Goal: Find specific page/section: Find specific page/section

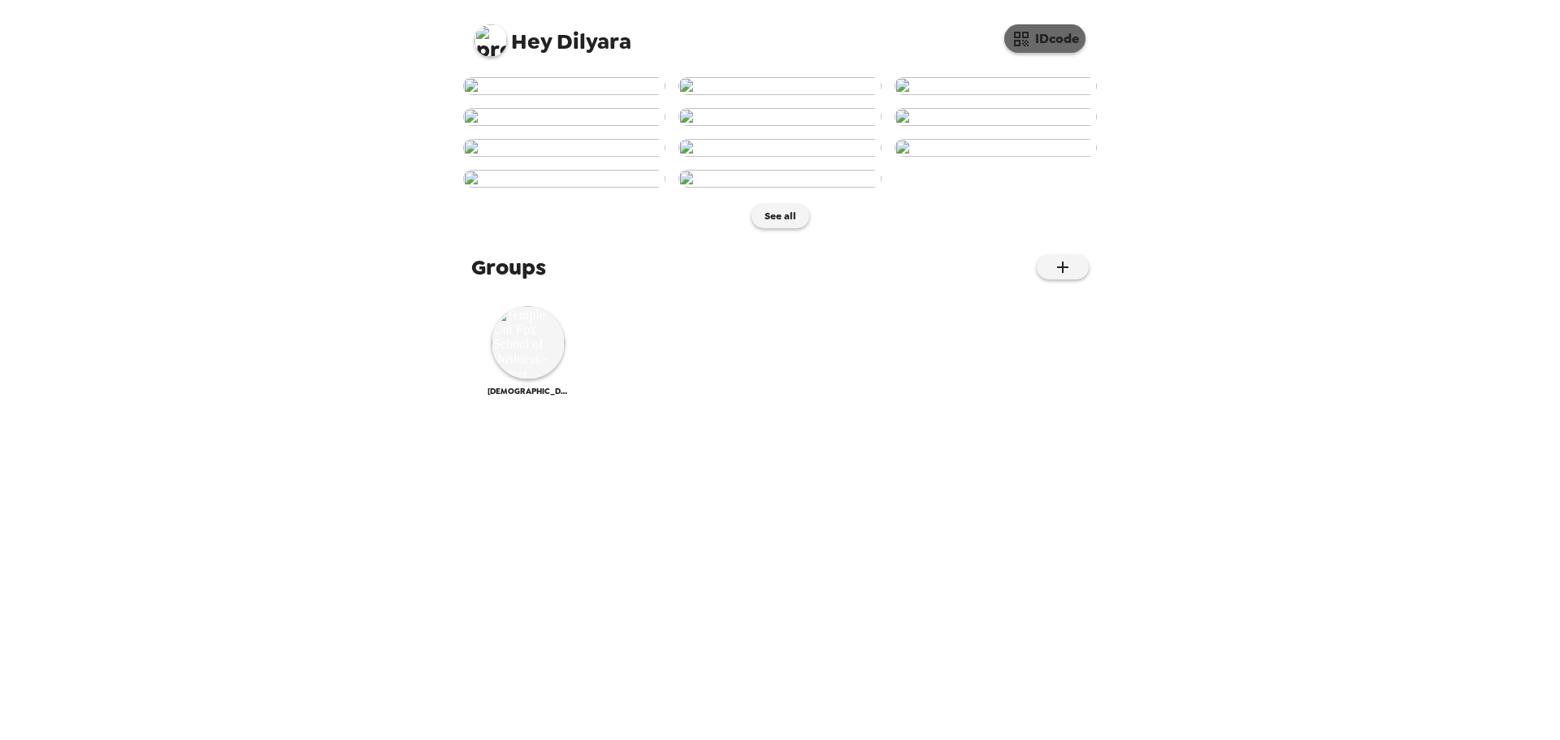
click at [1055, 36] on button "IDcode" at bounding box center [1045, 38] width 81 height 28
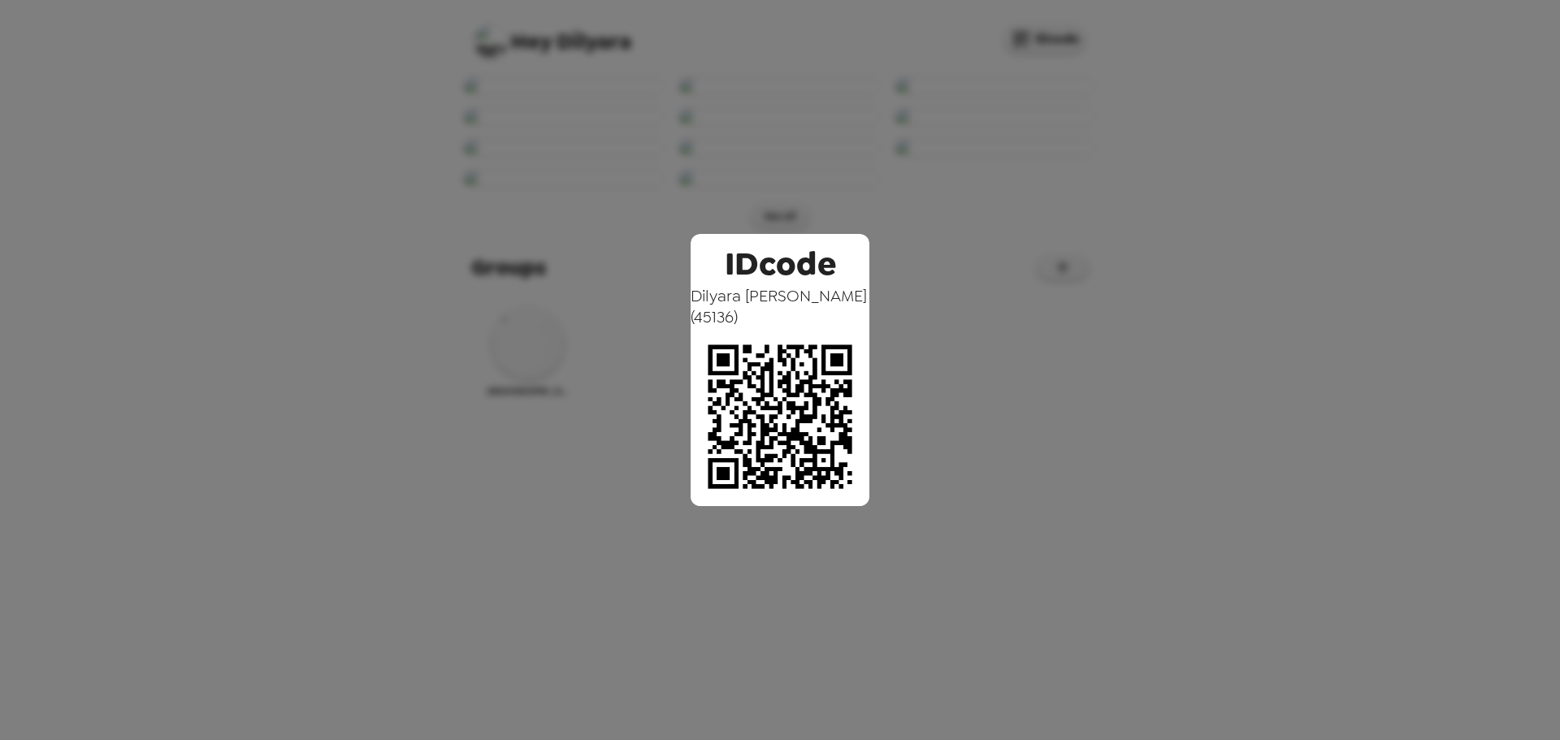
click at [1243, 89] on div "IDcode [PERSON_NAME] ( 45136 )" at bounding box center [780, 370] width 1560 height 740
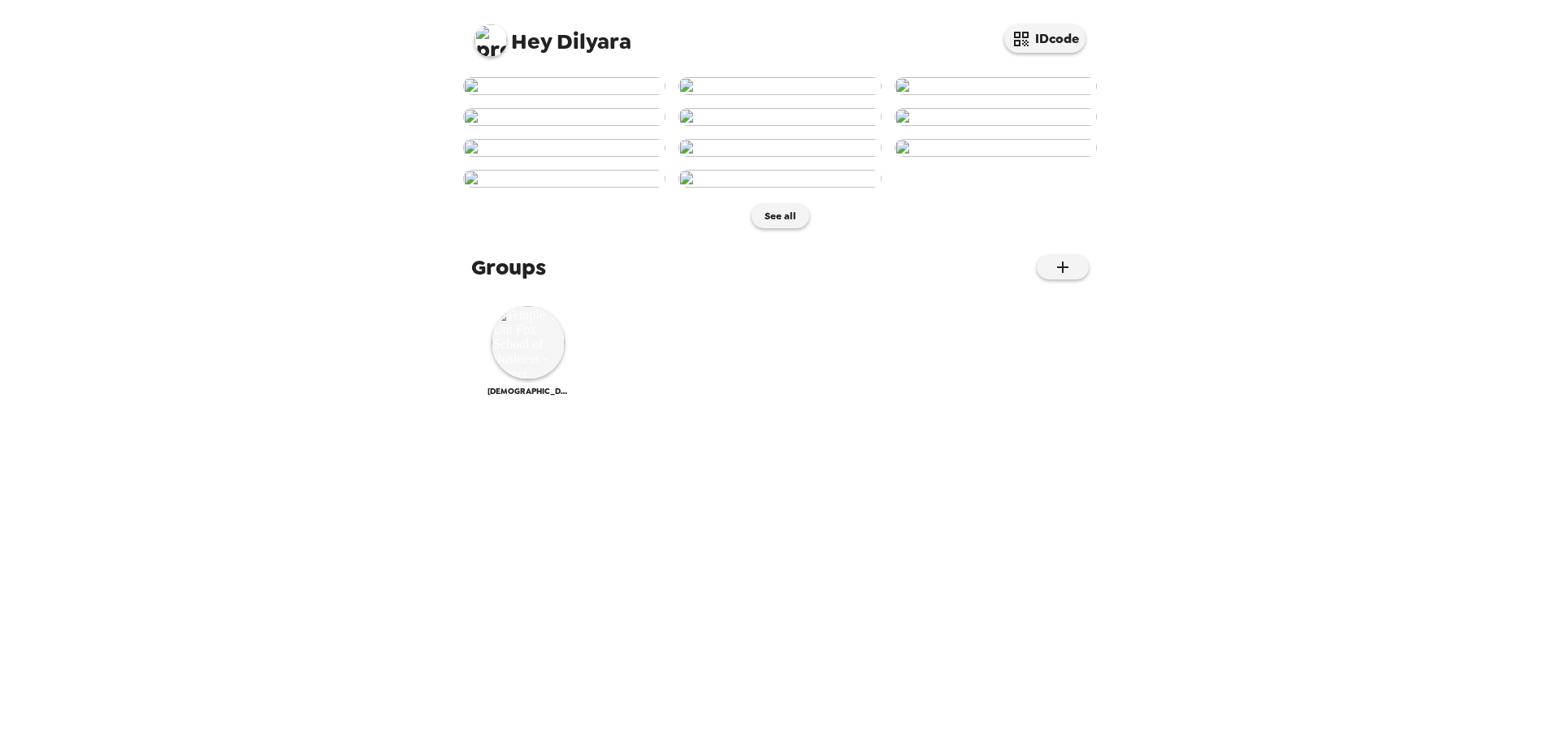
scroll to position [615, 0]
click at [1059, 277] on icon "button" at bounding box center [1063, 268] width 20 height 20
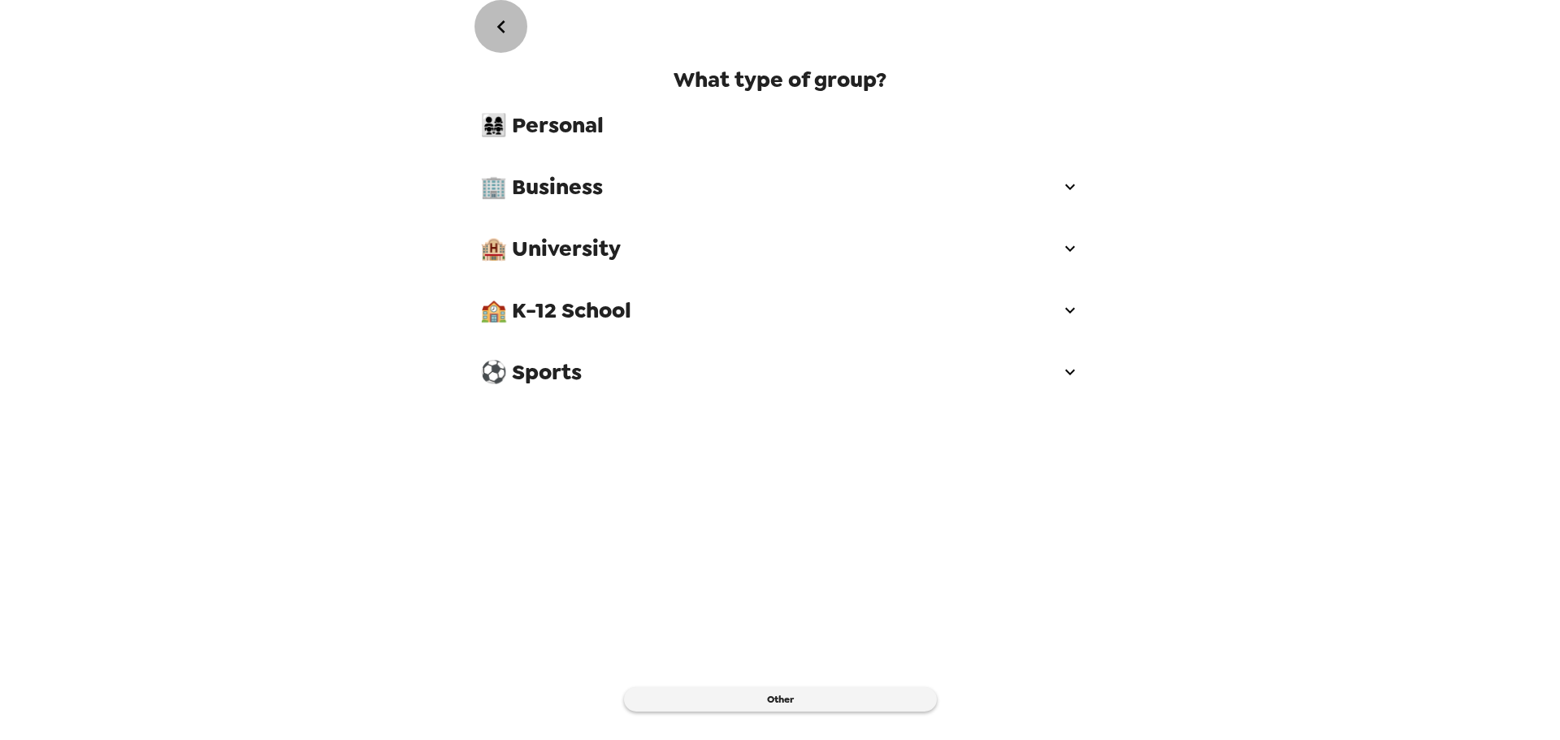
click at [499, 28] on icon "go back" at bounding box center [501, 26] width 8 height 13
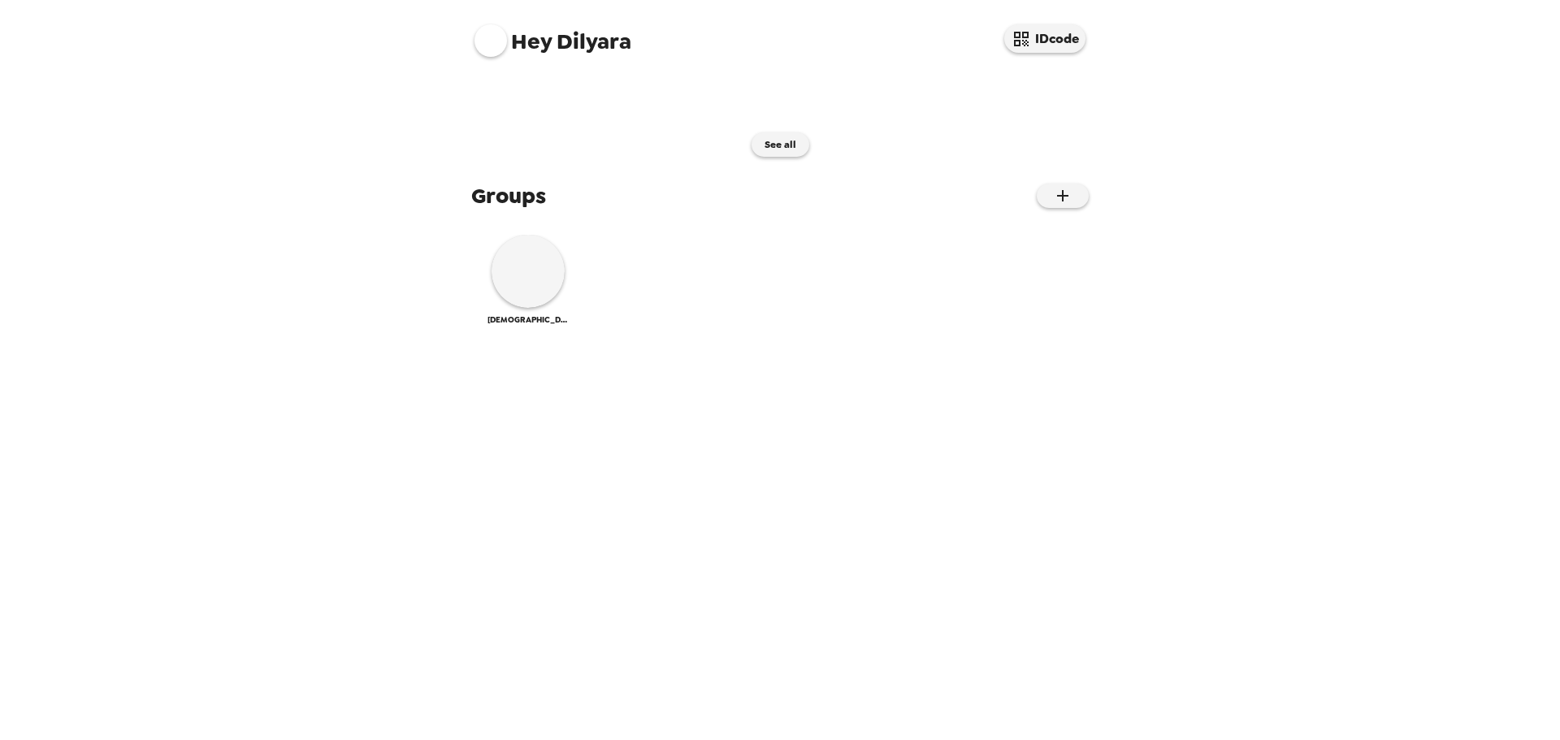
scroll to position [615, 0]
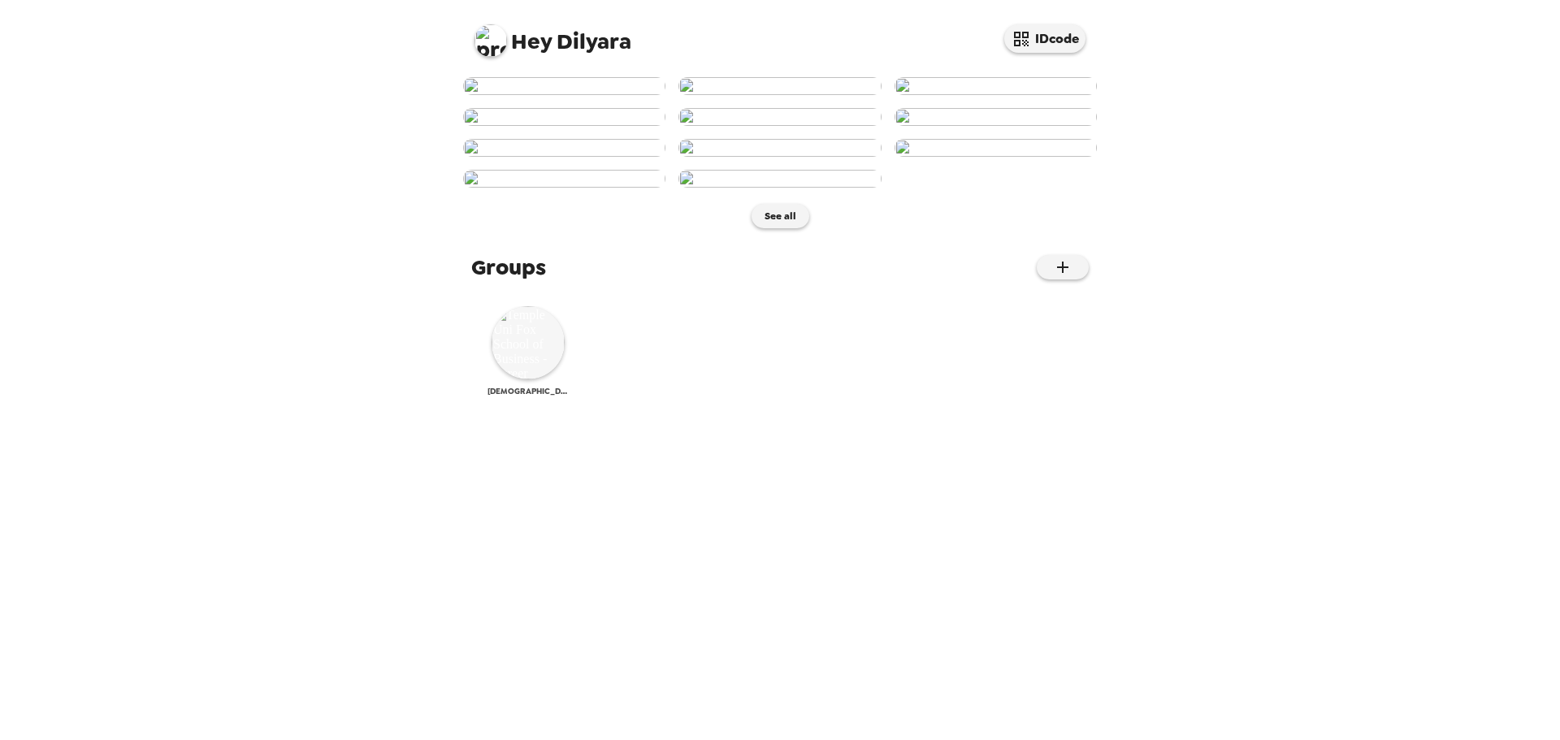
click at [513, 380] on img at bounding box center [528, 342] width 73 height 73
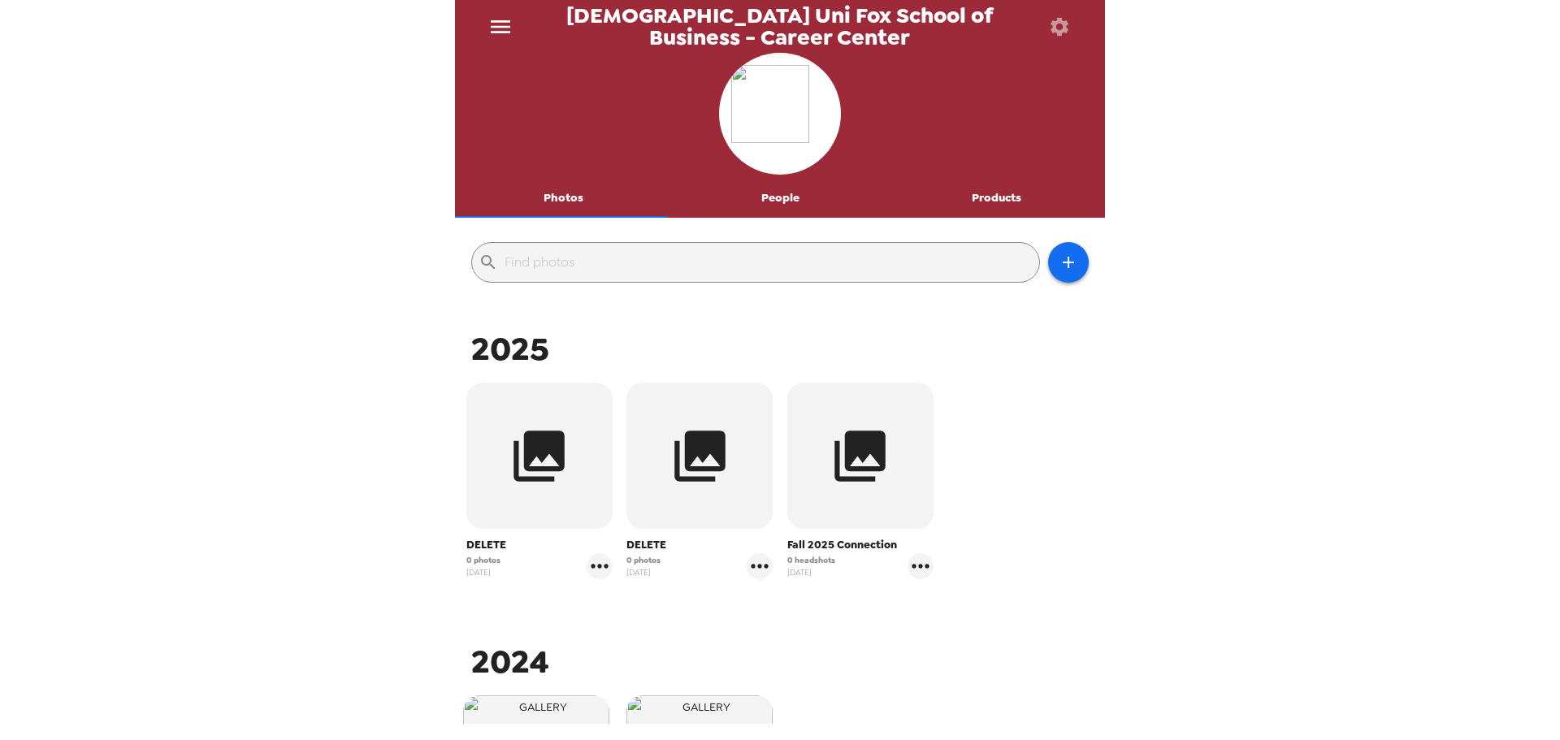
click at [1052, 26] on icon "button" at bounding box center [1059, 26] width 23 height 23
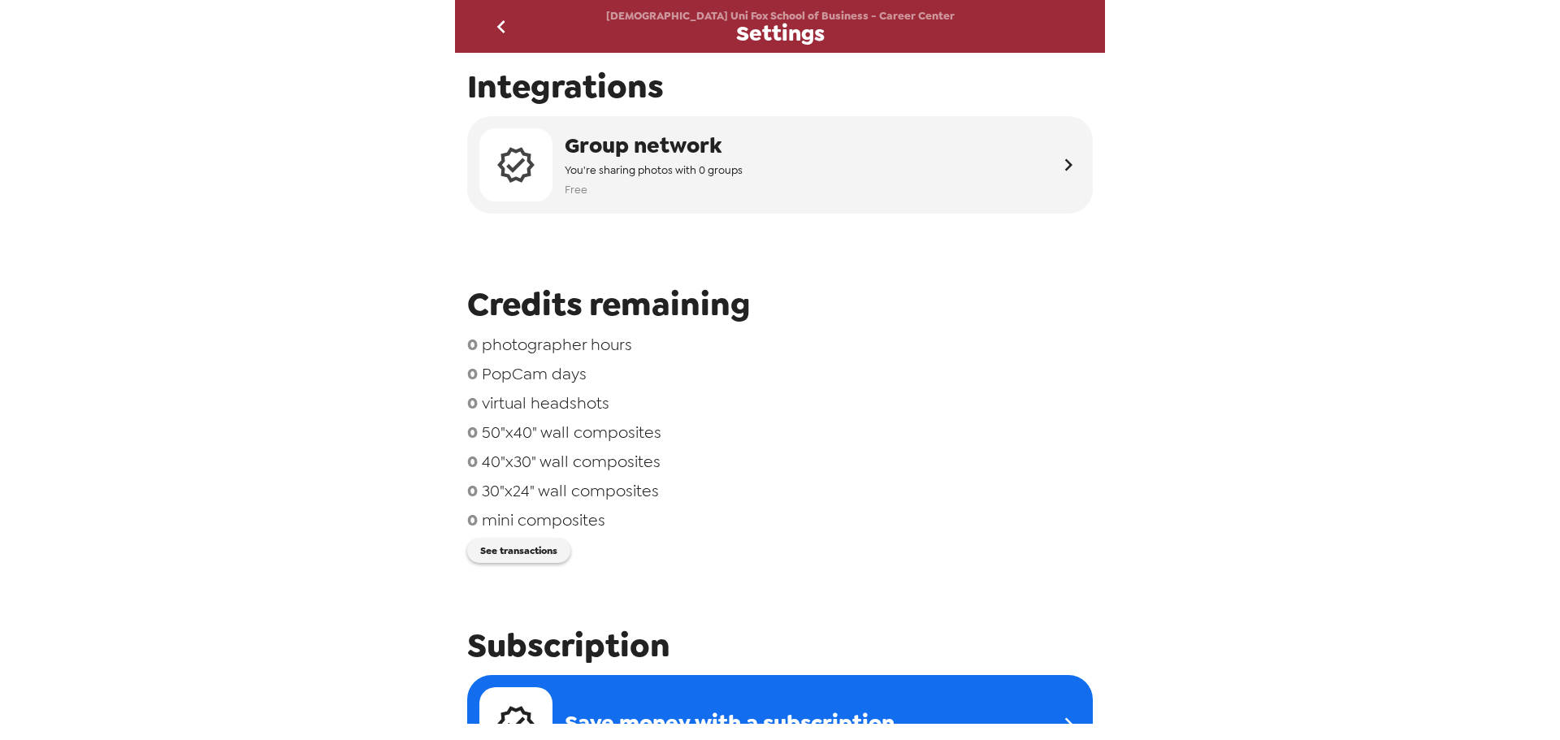
click at [500, 25] on icon "go back" at bounding box center [501, 26] width 8 height 13
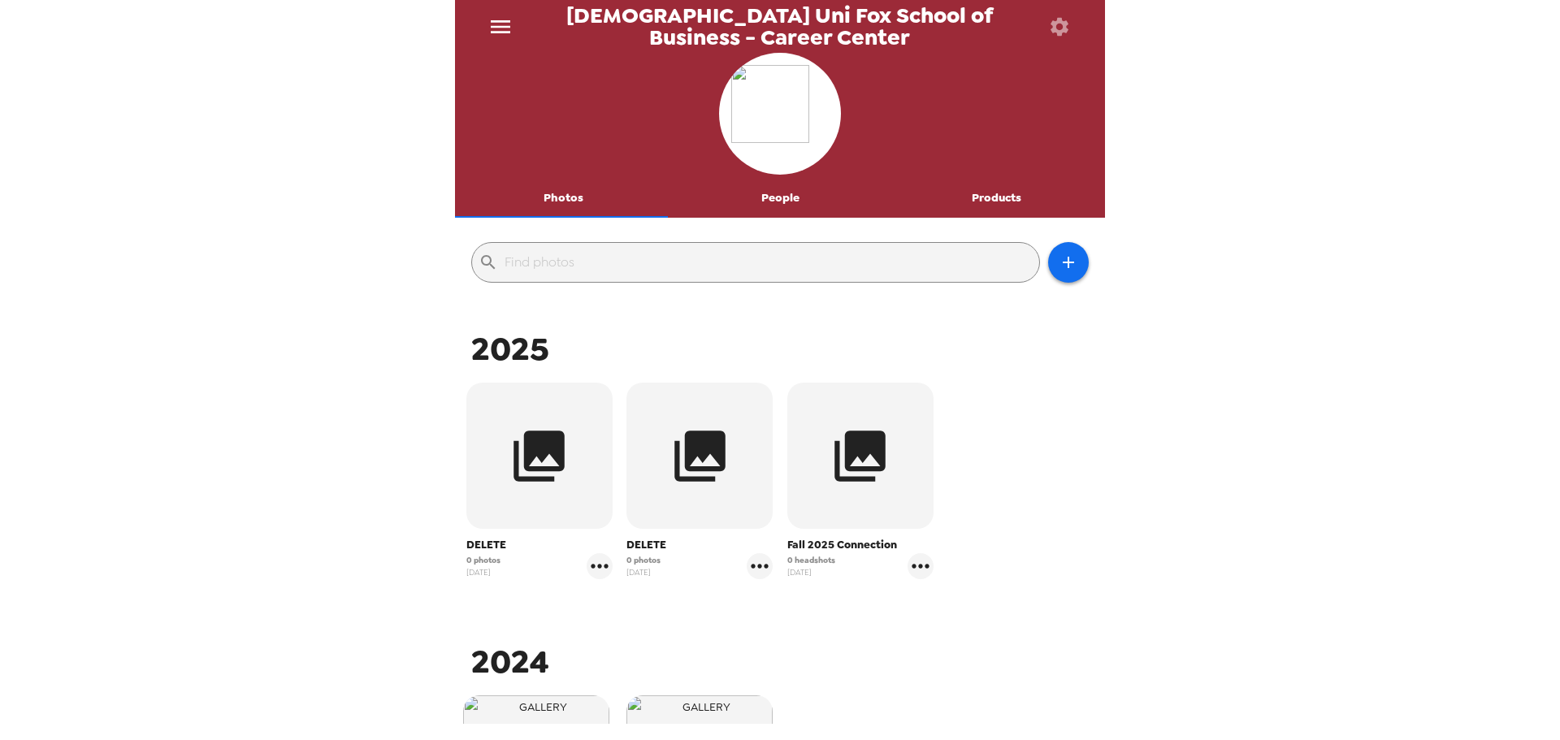
click at [488, 32] on icon "menu" at bounding box center [501, 27] width 26 height 26
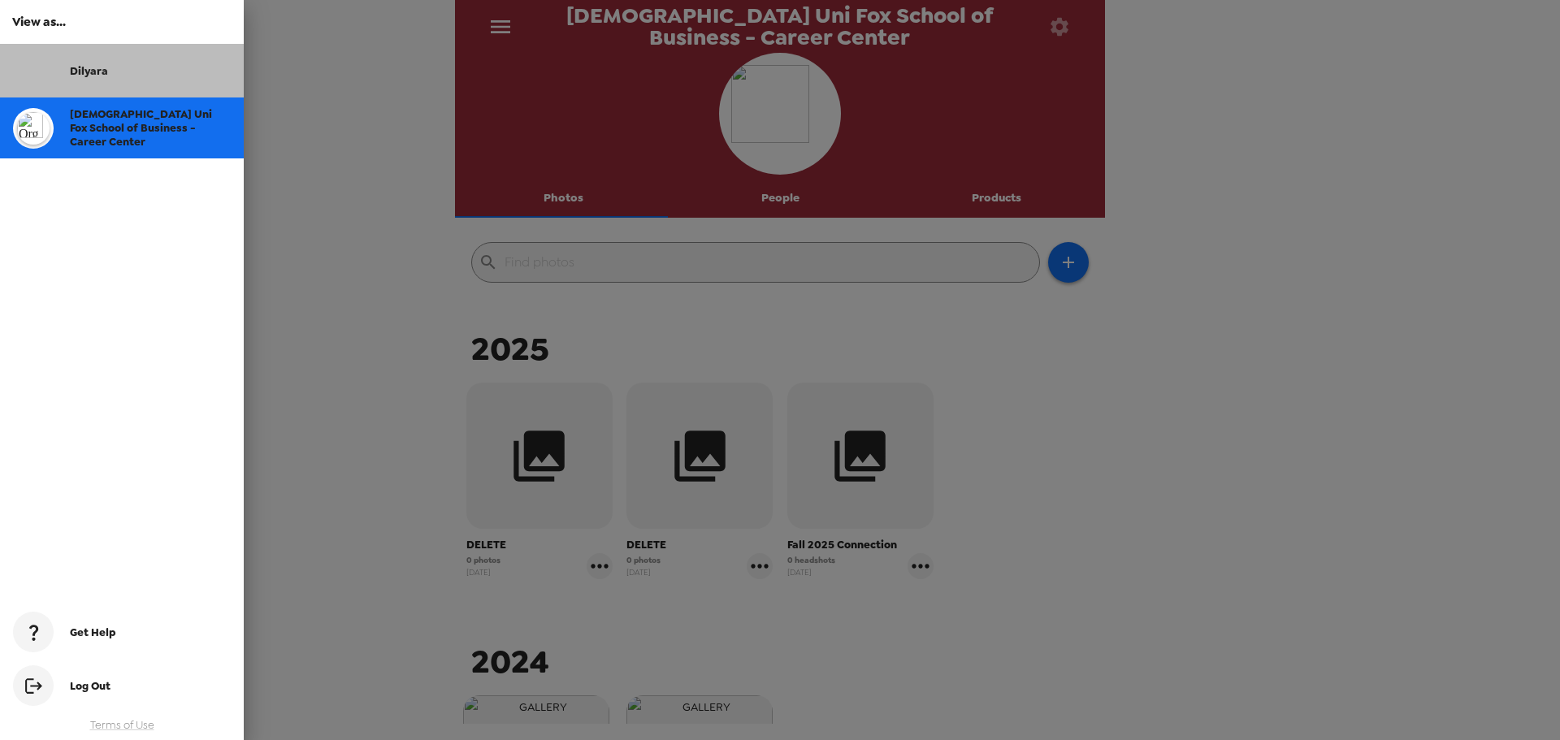
click at [98, 72] on span "Dilyara" at bounding box center [89, 71] width 38 height 14
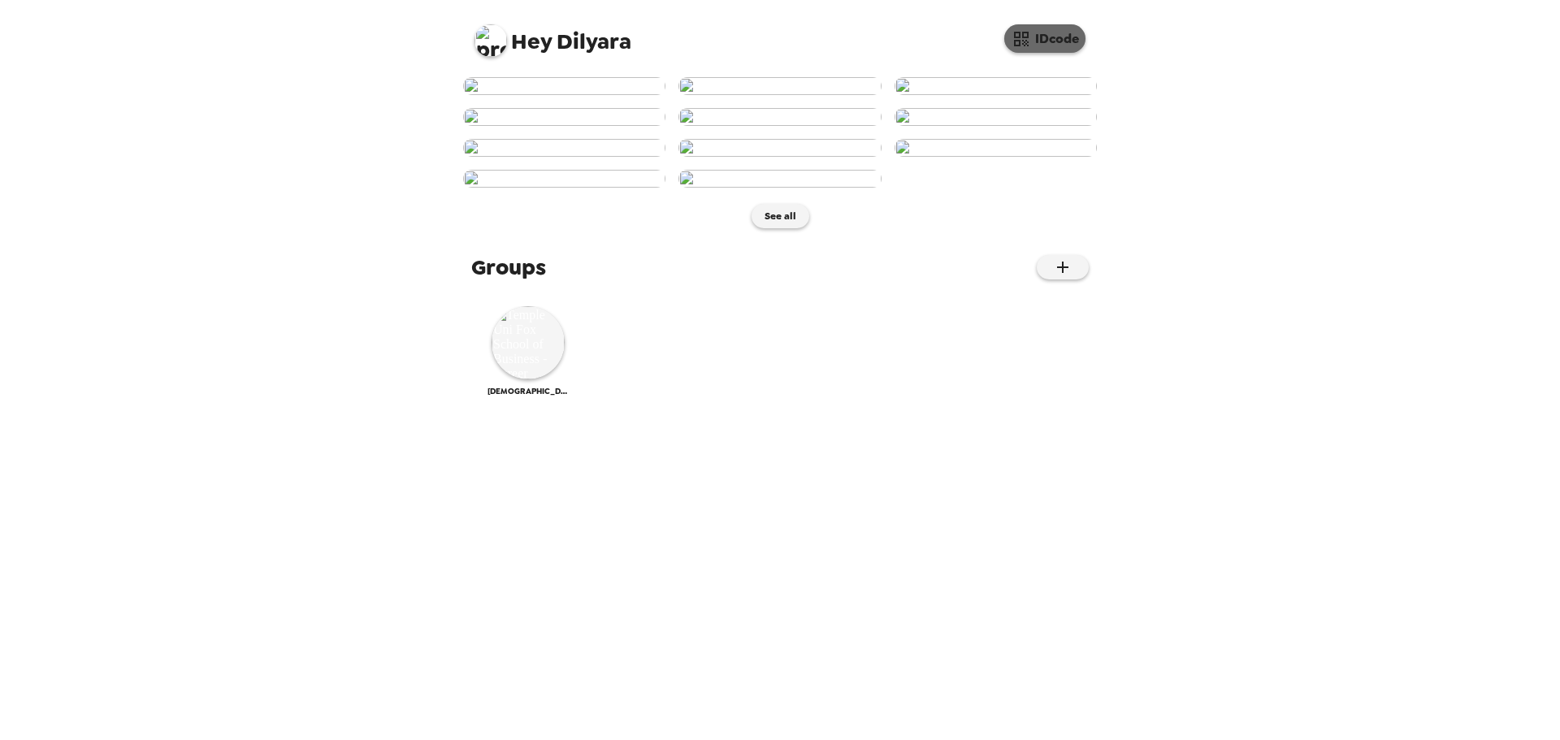
click at [1039, 46] on button "IDcode" at bounding box center [1045, 38] width 81 height 28
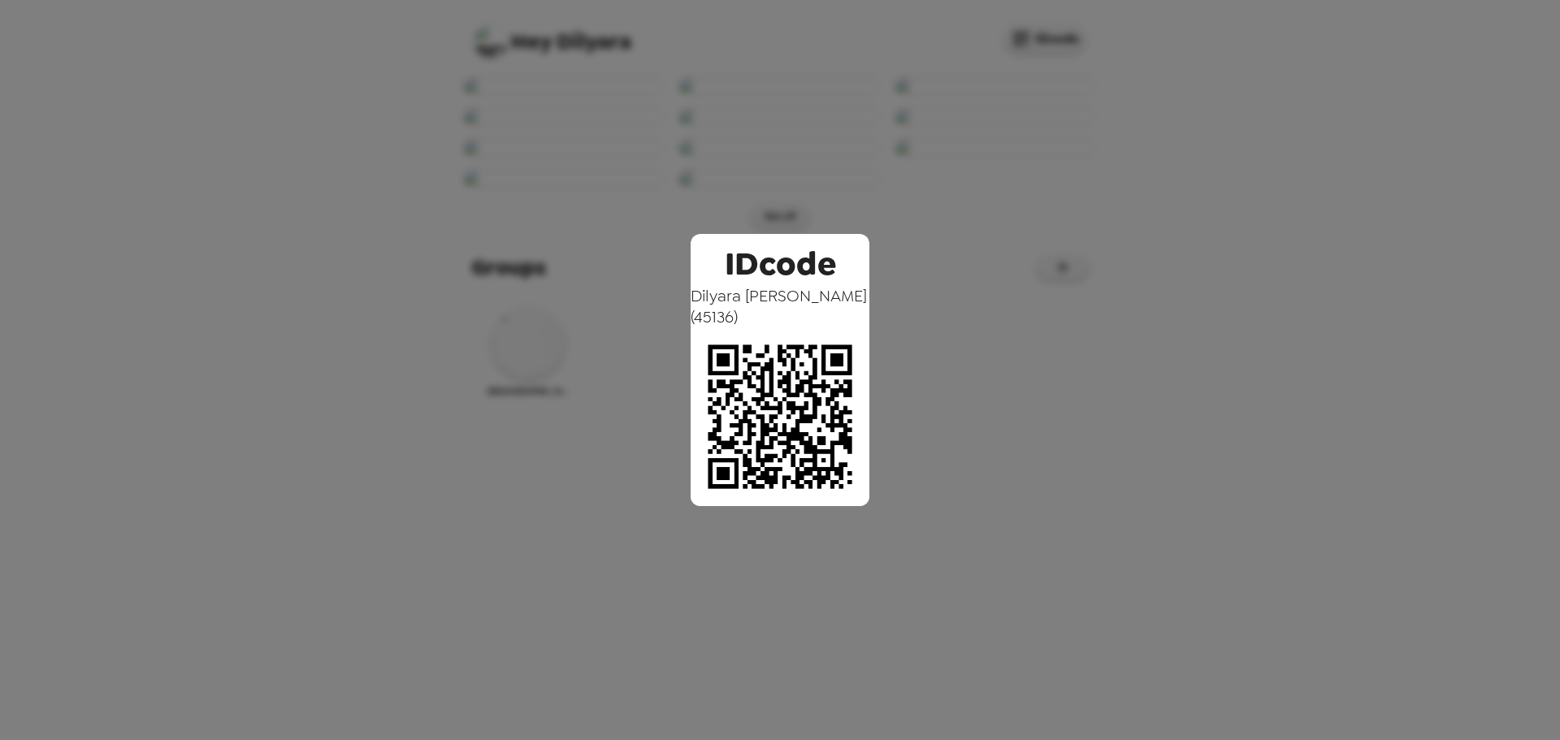
click at [1188, 291] on div "IDcode [PERSON_NAME] ( 45136 )" at bounding box center [780, 370] width 1560 height 740
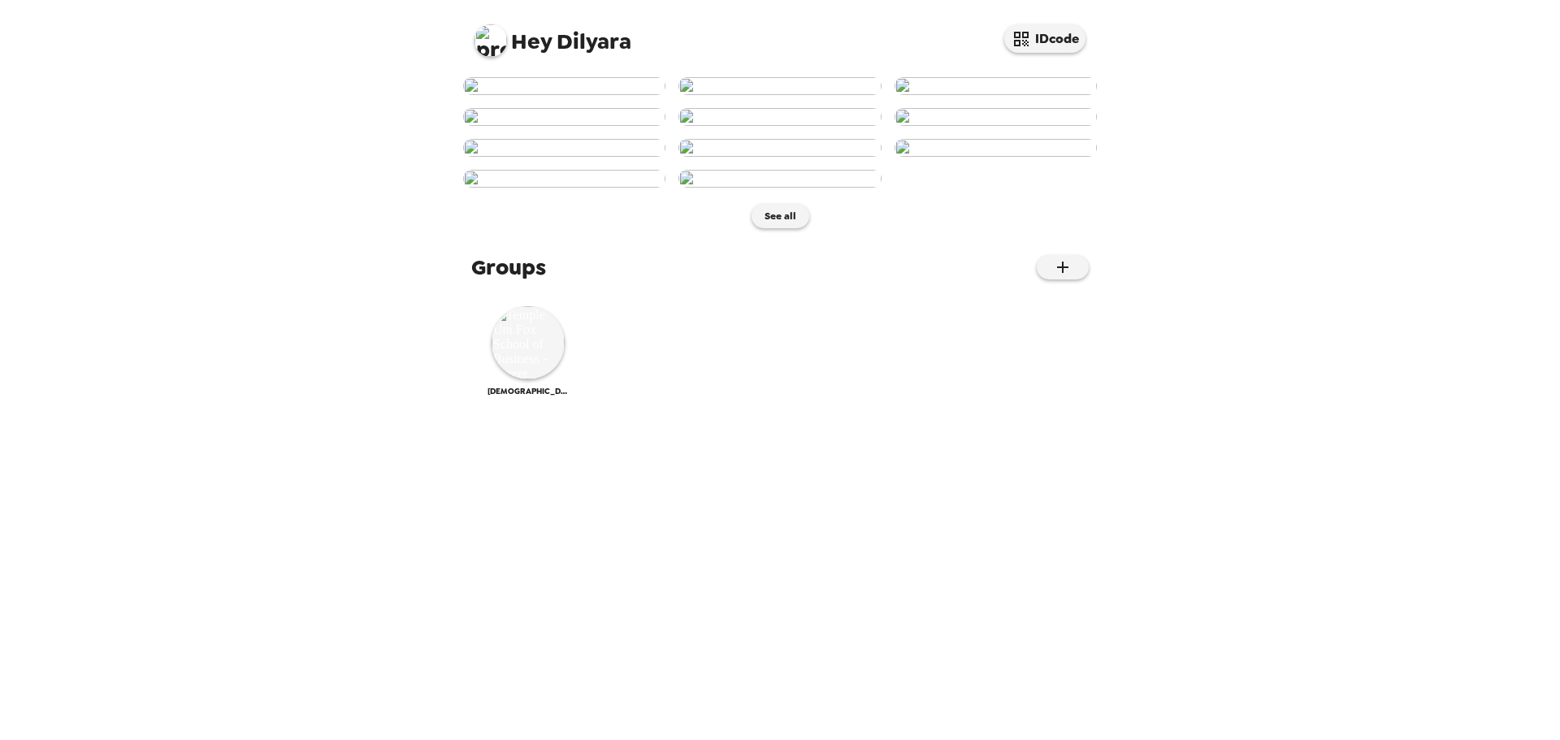
scroll to position [615, 0]
click at [519, 380] on img at bounding box center [528, 342] width 73 height 73
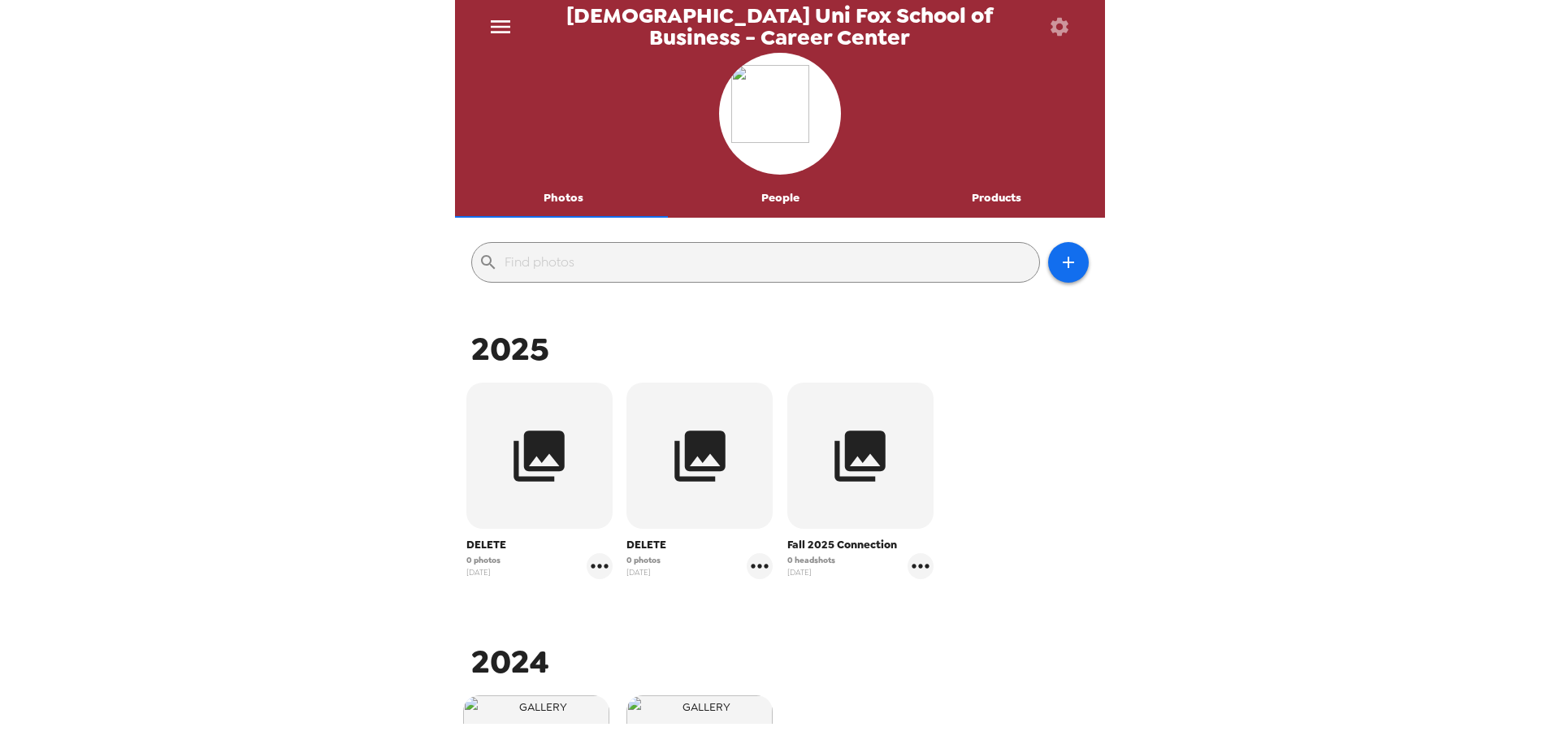
click at [498, 16] on icon "menu" at bounding box center [501, 27] width 26 height 26
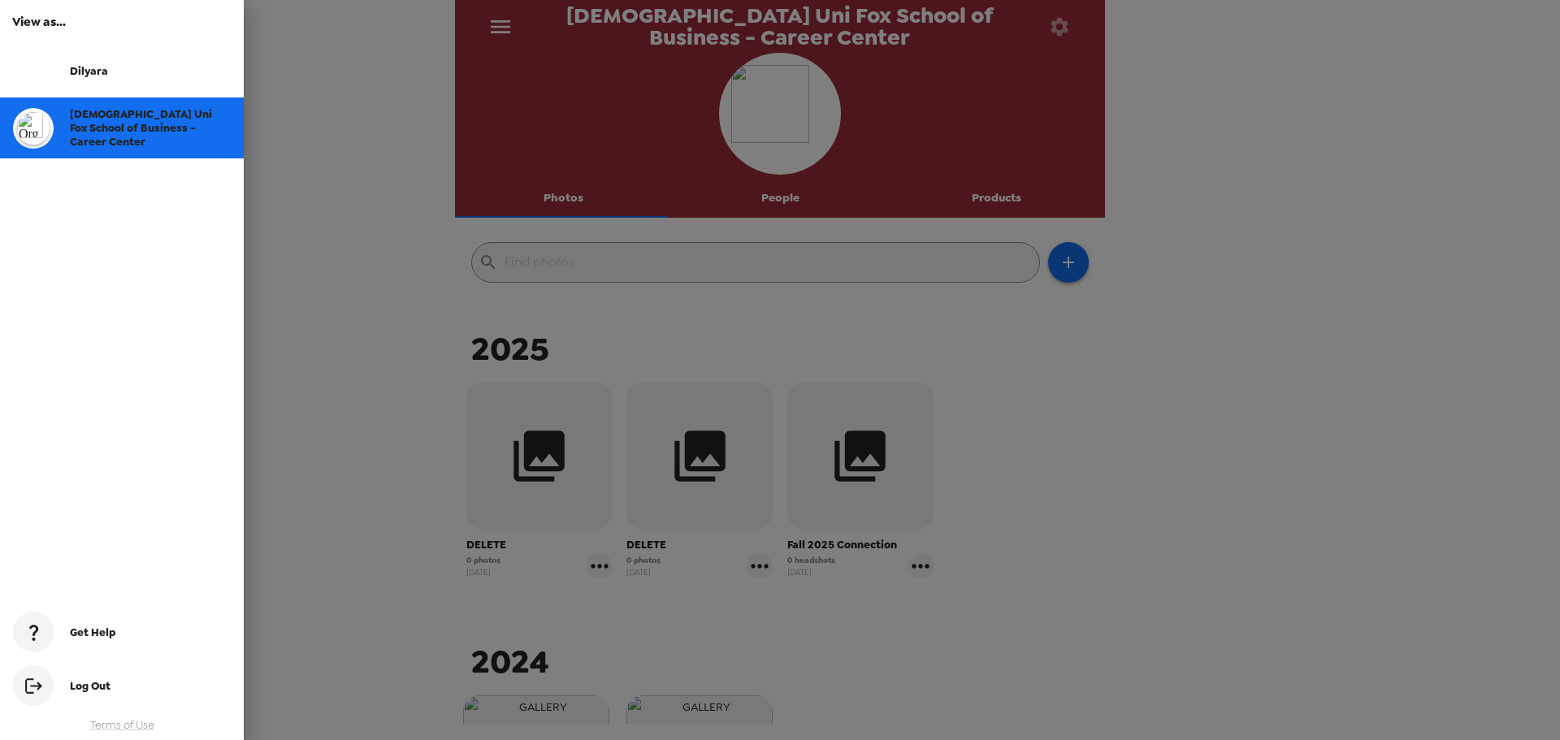
click at [494, 24] on div at bounding box center [780, 370] width 1560 height 740
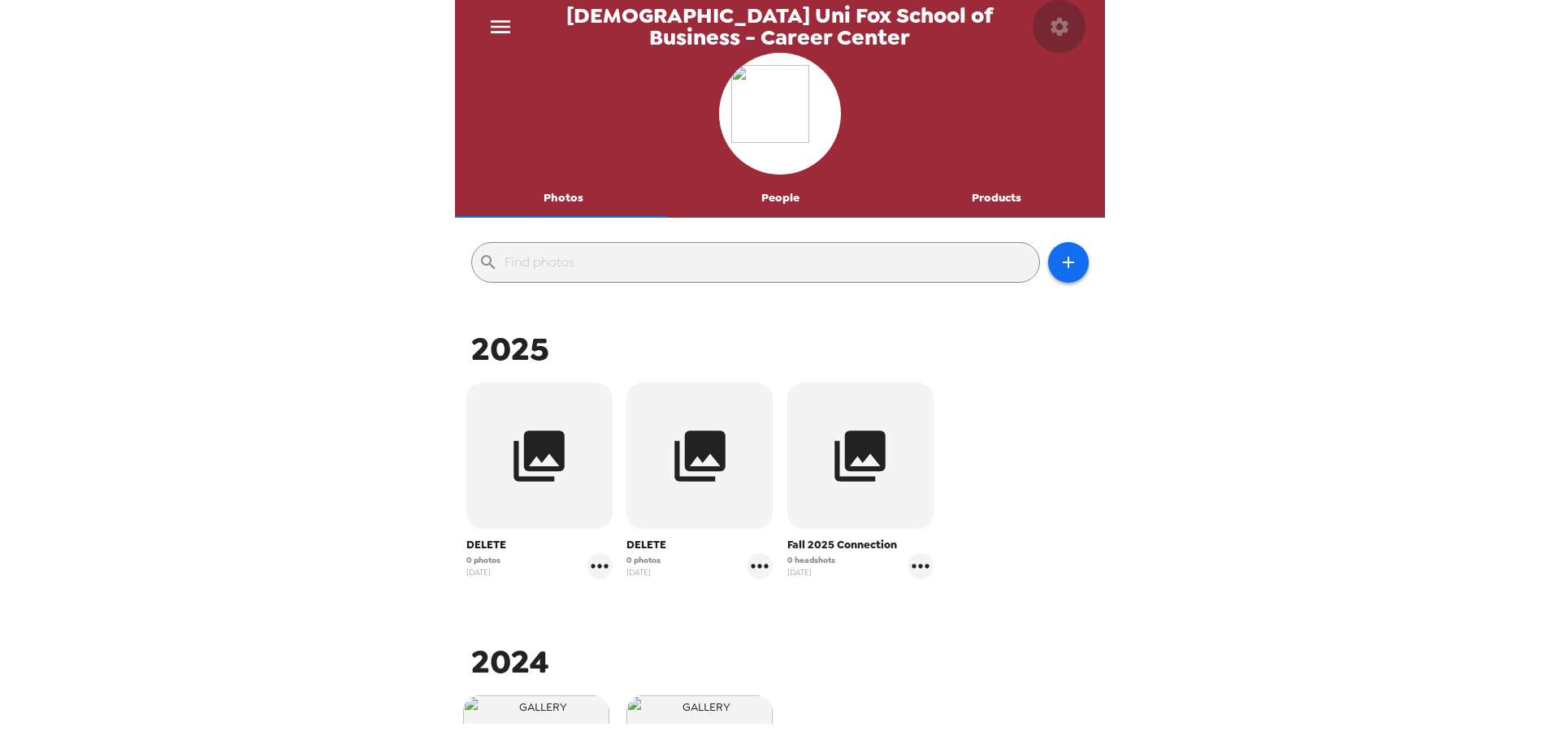
click at [1065, 30] on icon "button" at bounding box center [1060, 26] width 18 height 18
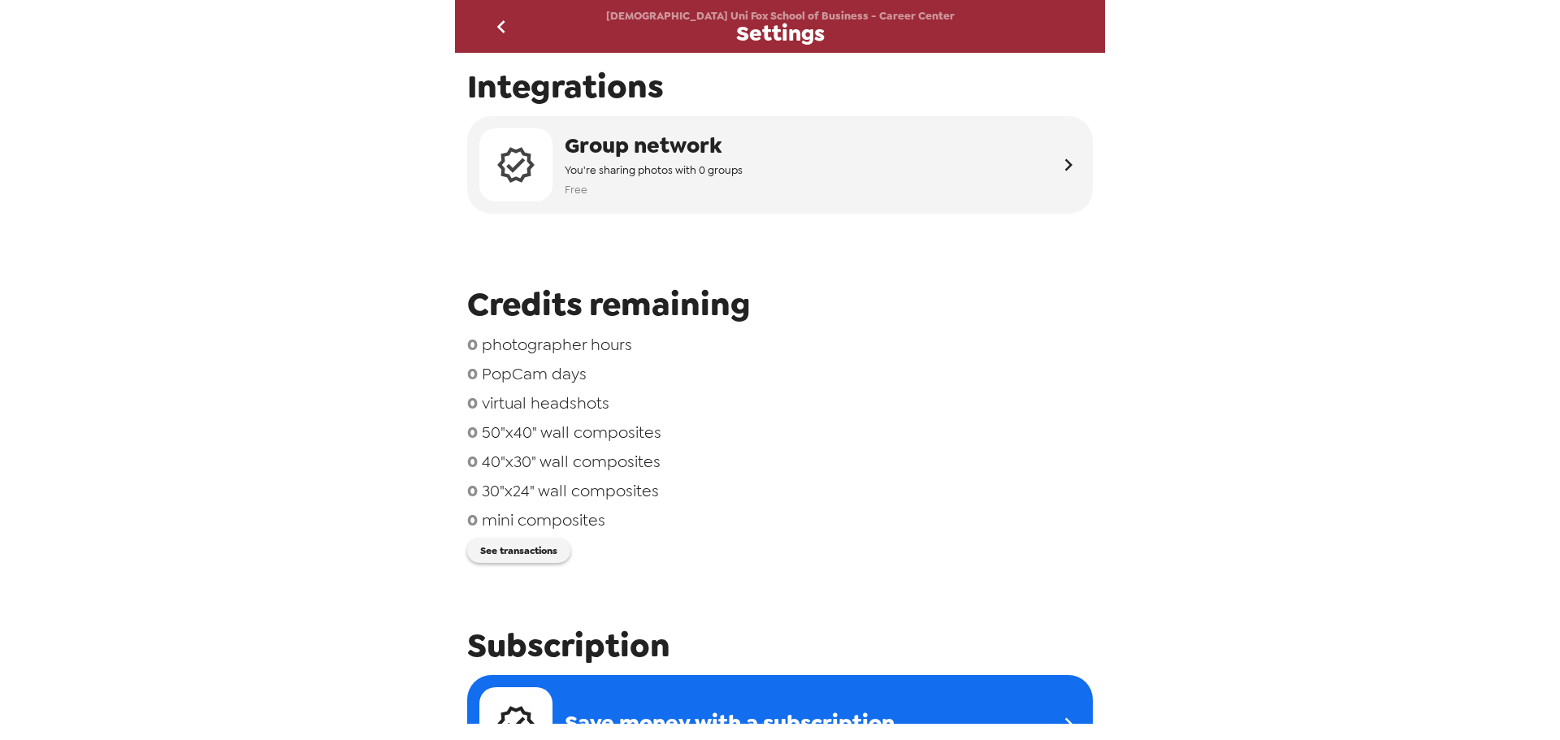
click at [515, 36] on button "go back" at bounding box center [501, 26] width 53 height 53
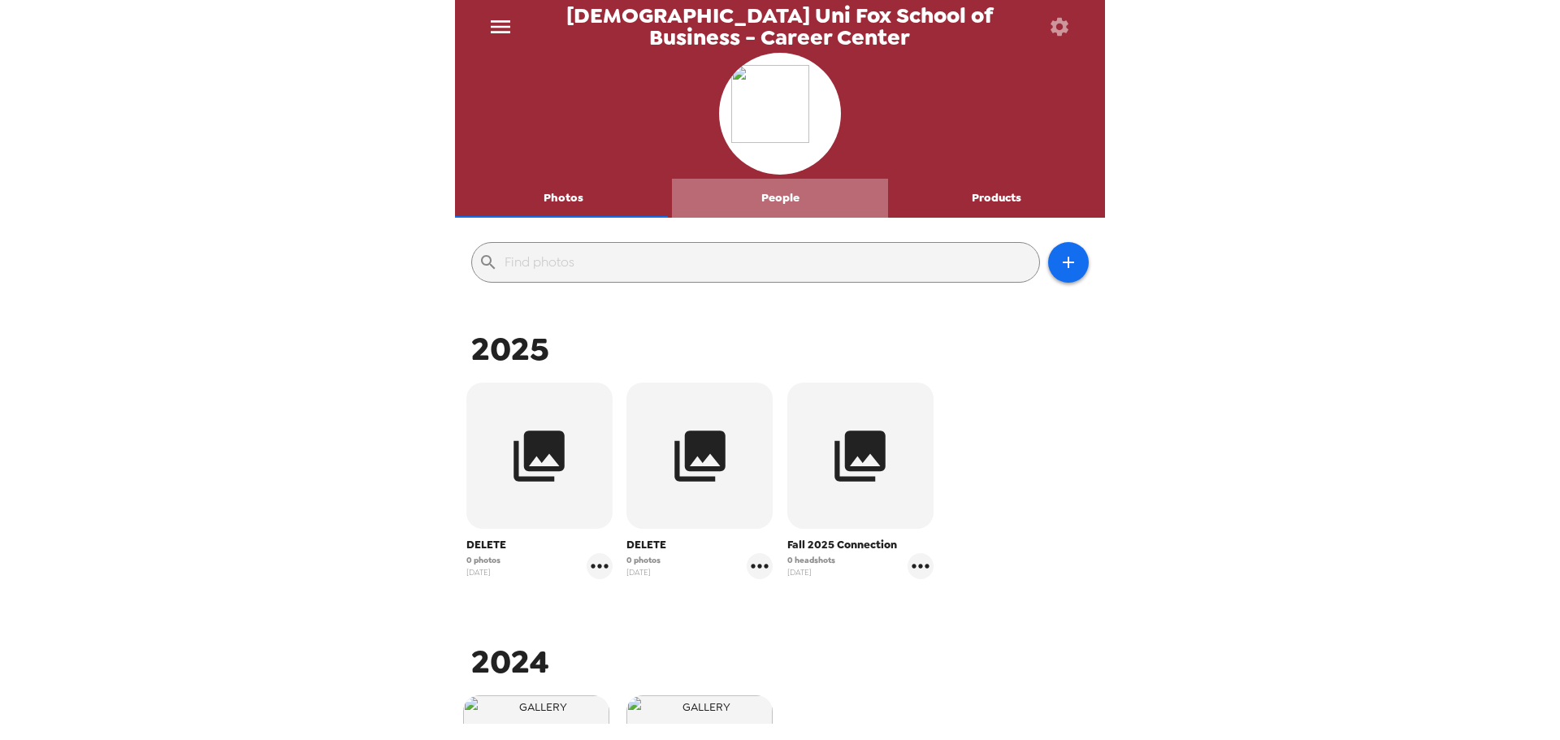
click at [781, 202] on button "People" at bounding box center [780, 198] width 217 height 39
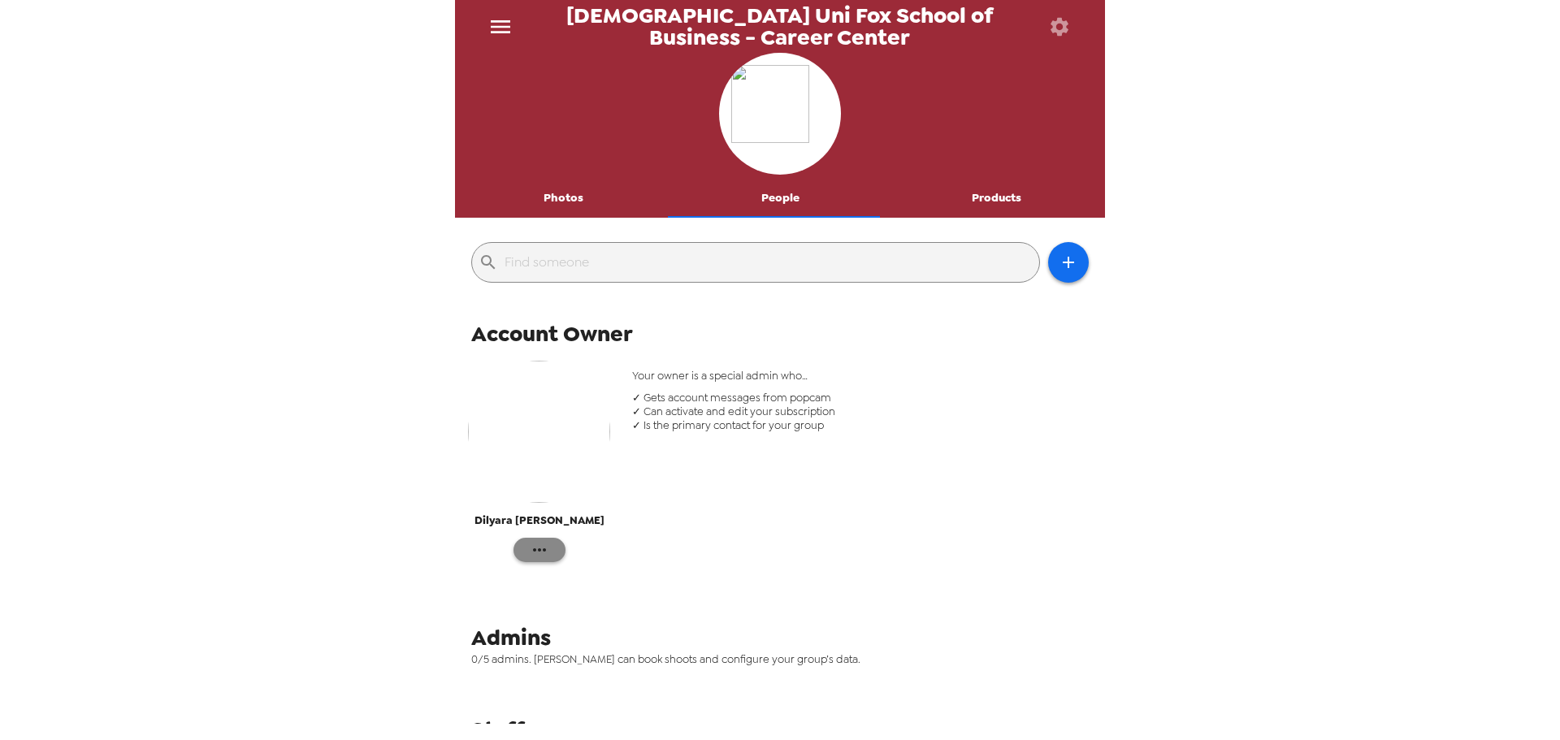
click at [556, 541] on button "button" at bounding box center [540, 550] width 52 height 24
click at [994, 198] on div at bounding box center [780, 370] width 1560 height 740
click at [989, 198] on button "Products" at bounding box center [996, 198] width 217 height 39
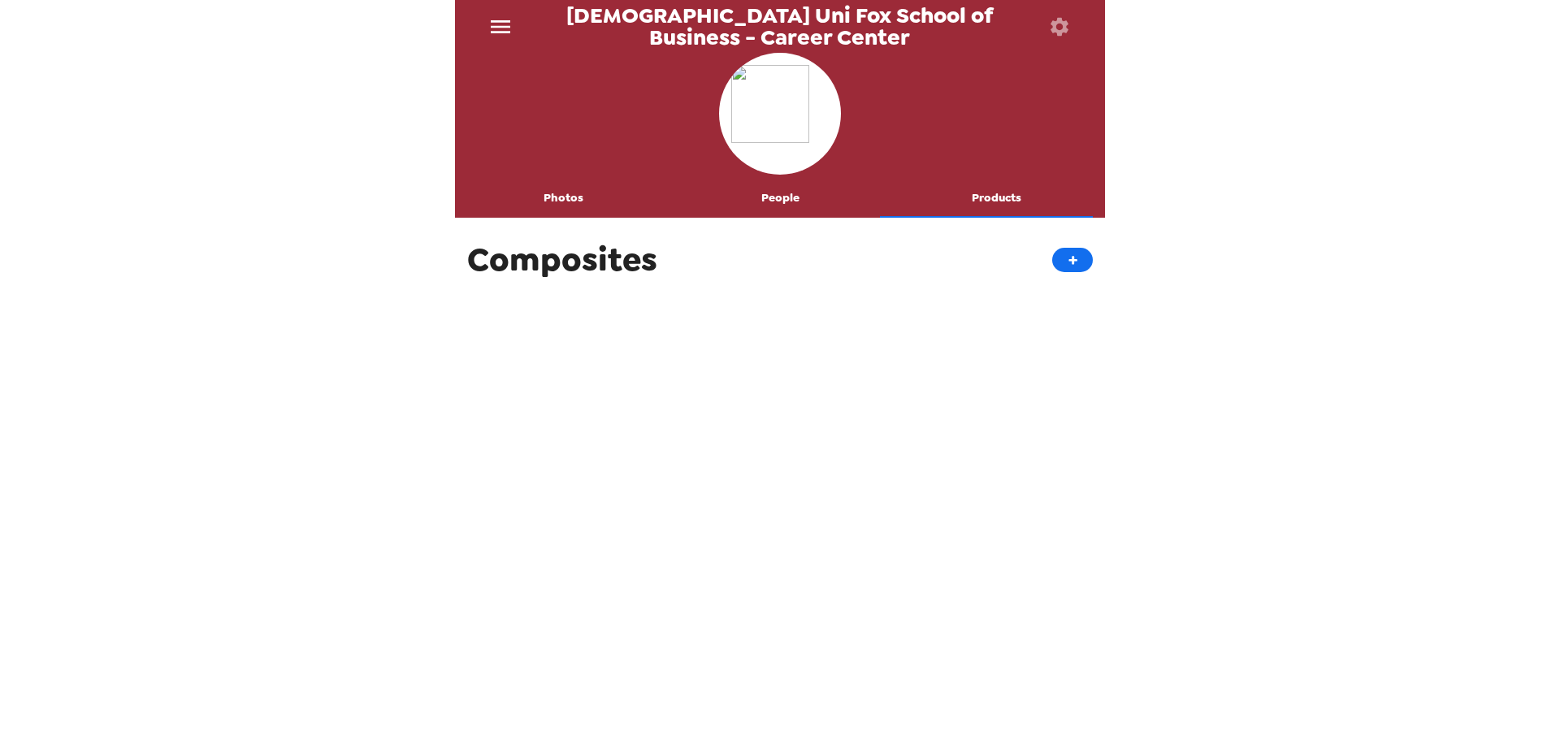
click at [1065, 21] on icon "button" at bounding box center [1060, 26] width 18 height 18
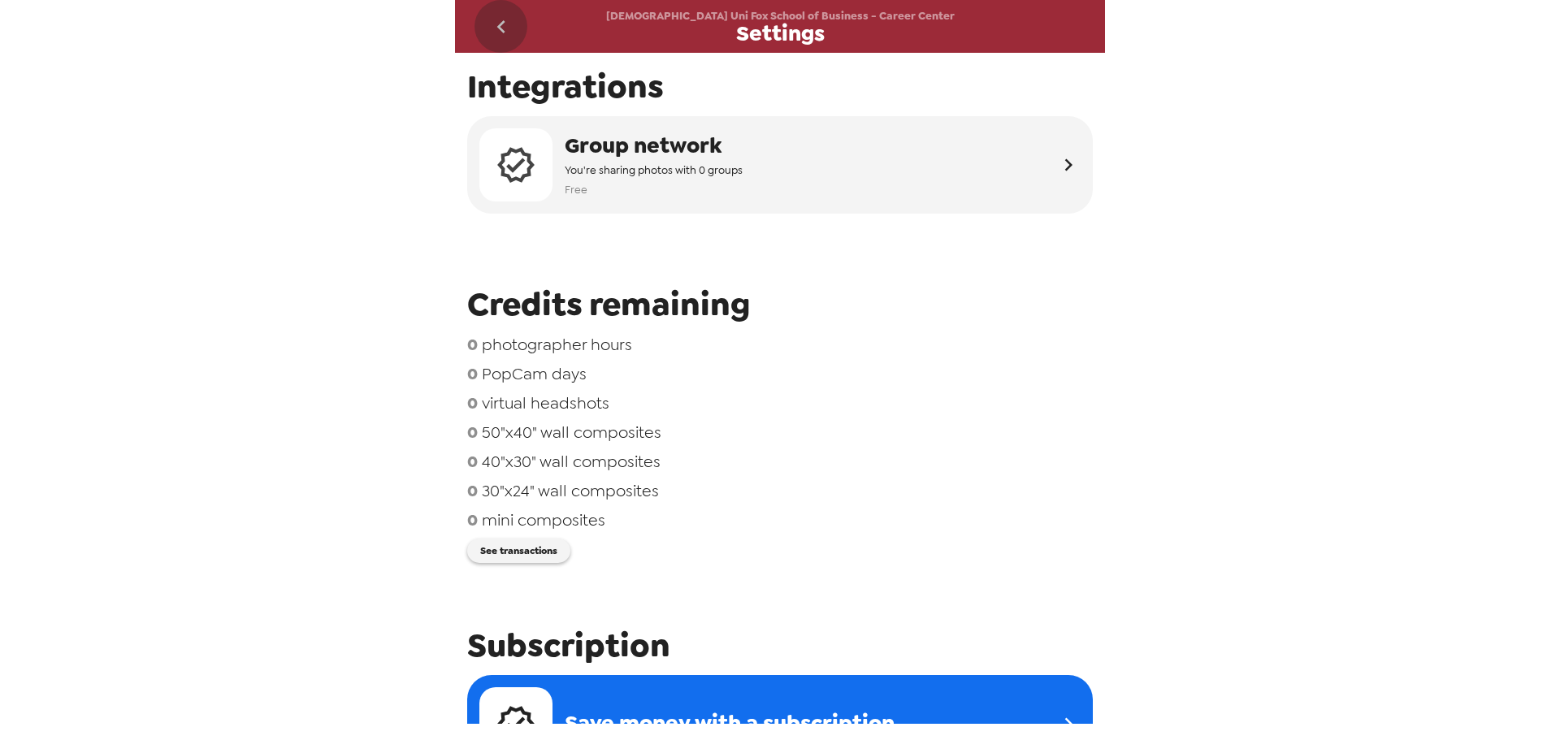
click at [499, 28] on icon "go back" at bounding box center [501, 26] width 8 height 13
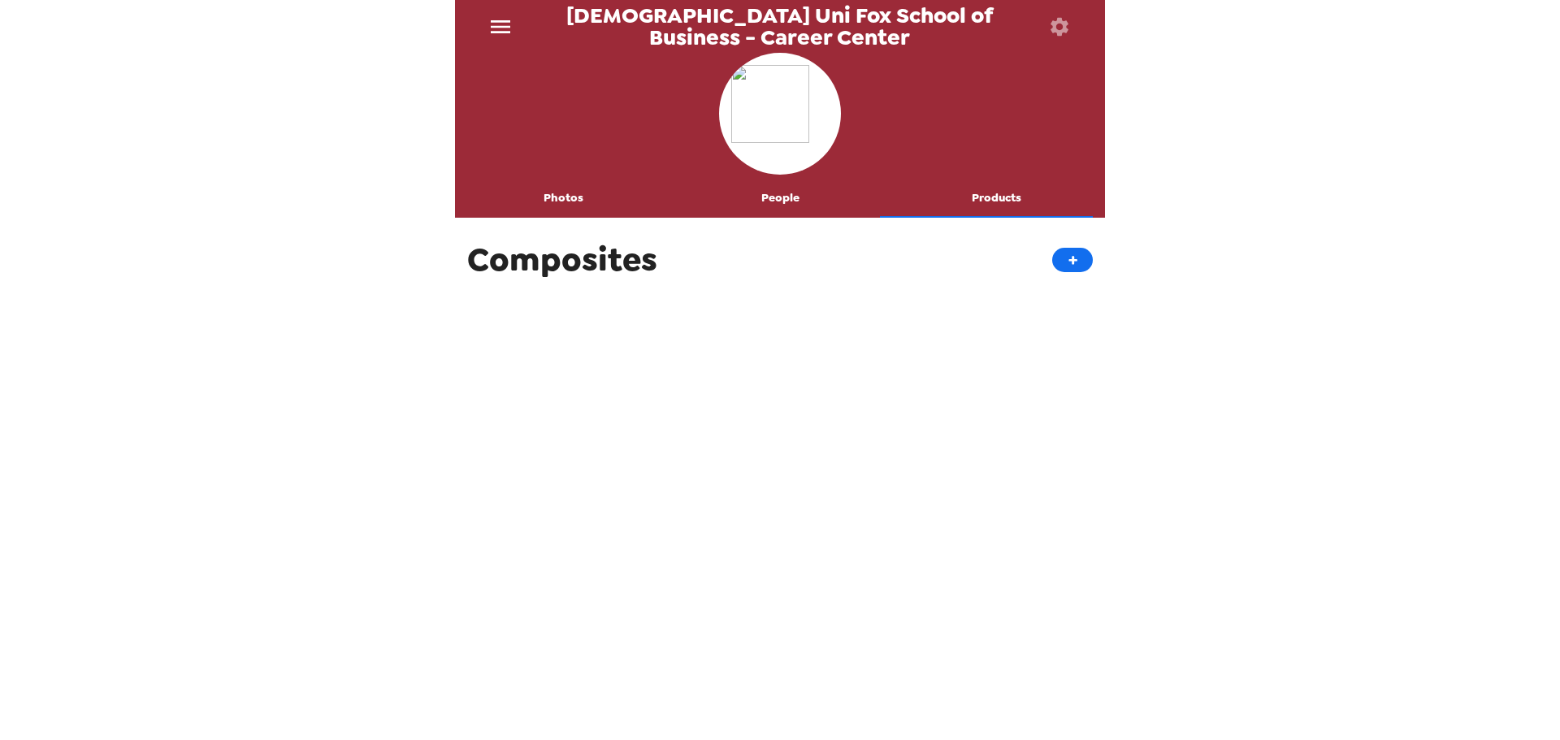
click at [1334, 177] on div "[DEMOGRAPHIC_DATA] Uni Fox School of Business - Career Center Photos People Pro…" at bounding box center [780, 370] width 1560 height 740
